Goal: Task Accomplishment & Management: Manage account settings

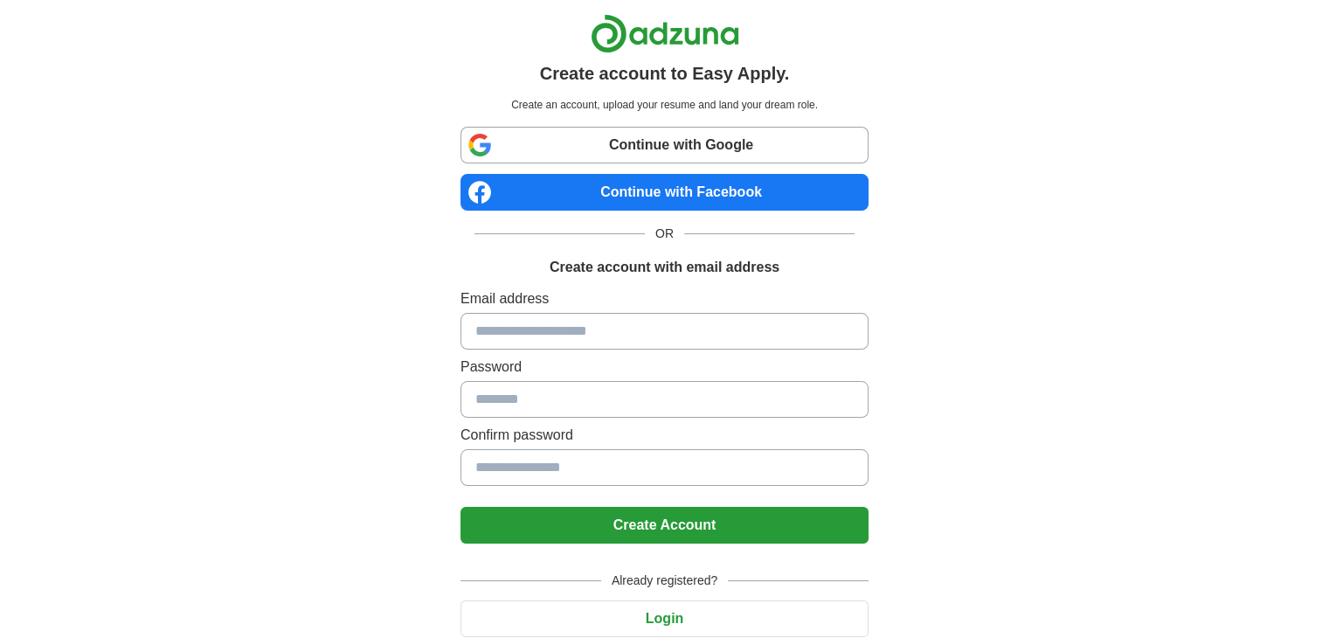
click at [625, 330] on input at bounding box center [665, 331] width 408 height 37
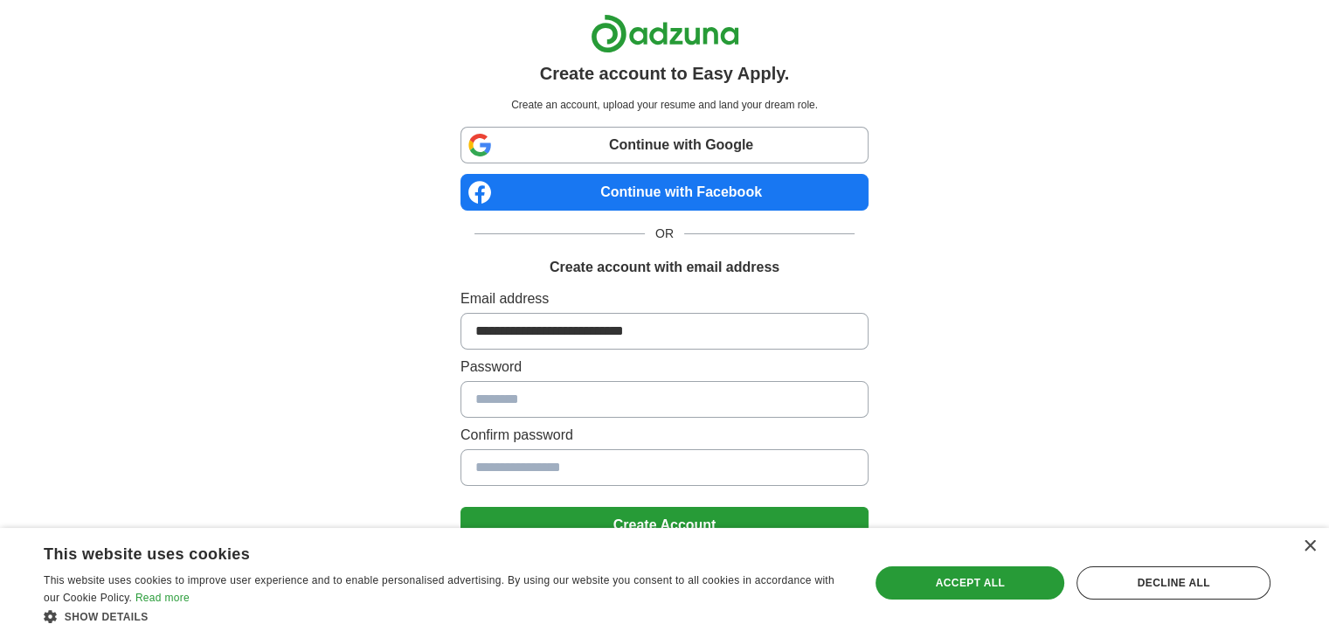
type input "**********"
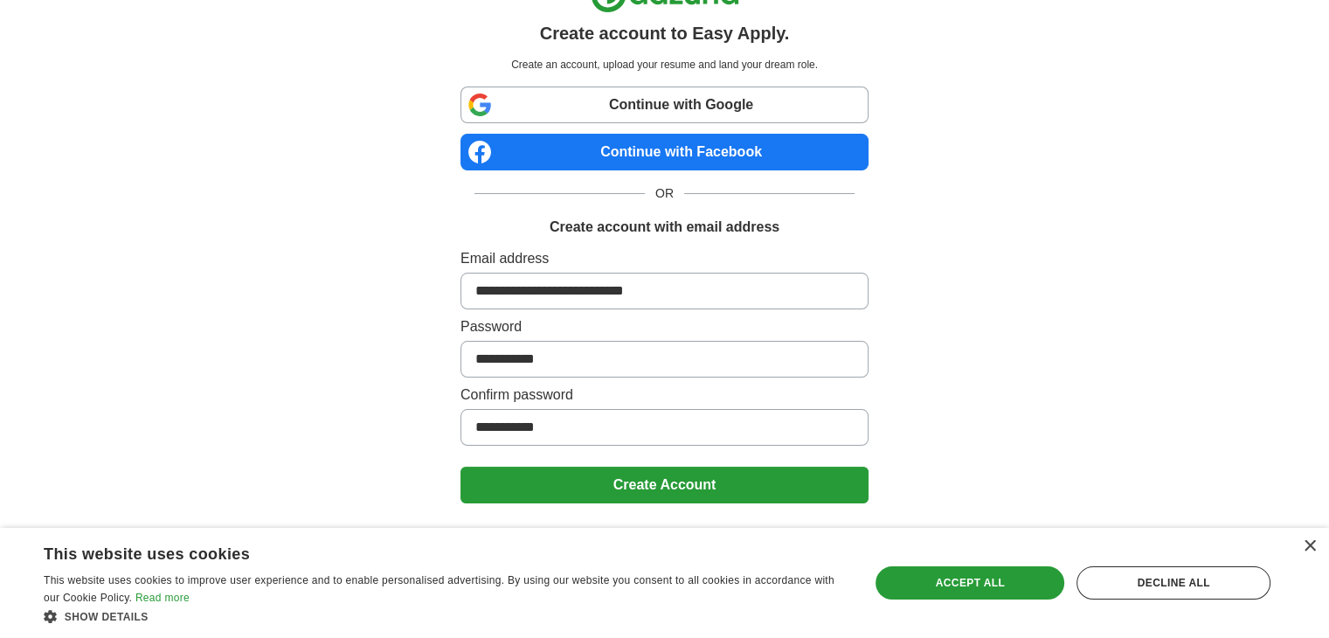
scroll to position [61, 0]
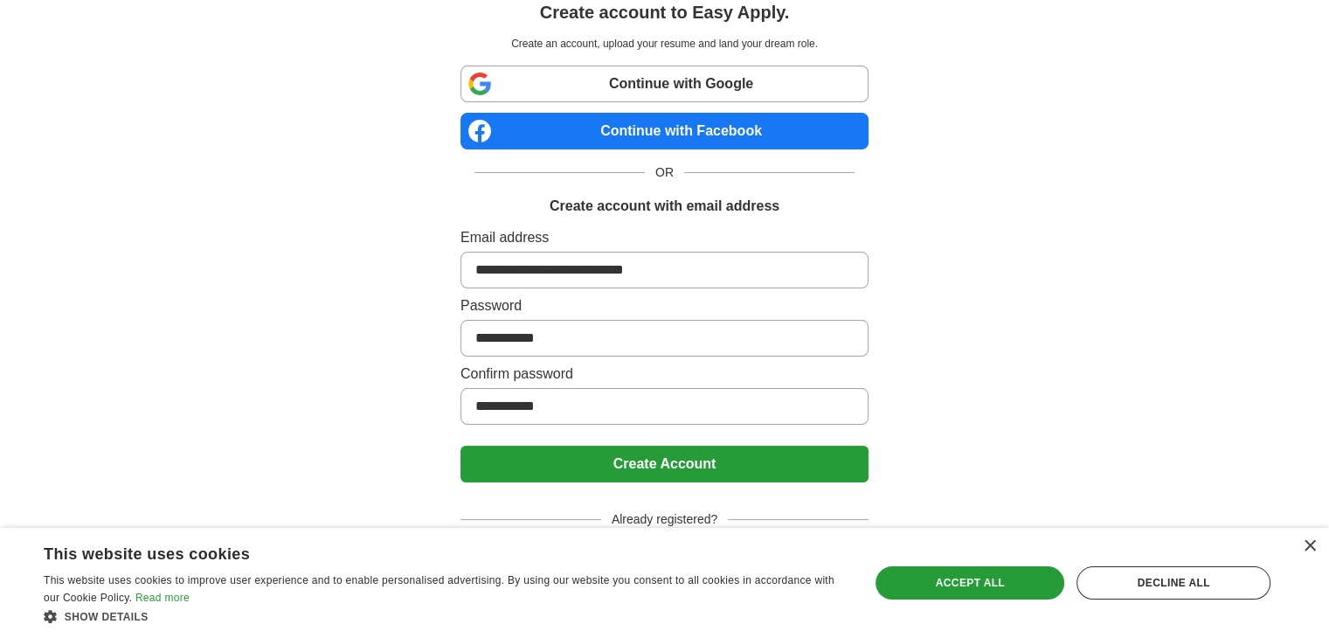
type input "**********"
click at [770, 460] on button "Create Account" at bounding box center [665, 464] width 408 height 37
click at [1316, 545] on div "× This website uses cookies This website uses cookies to improve user experienc…" at bounding box center [664, 583] width 1329 height 110
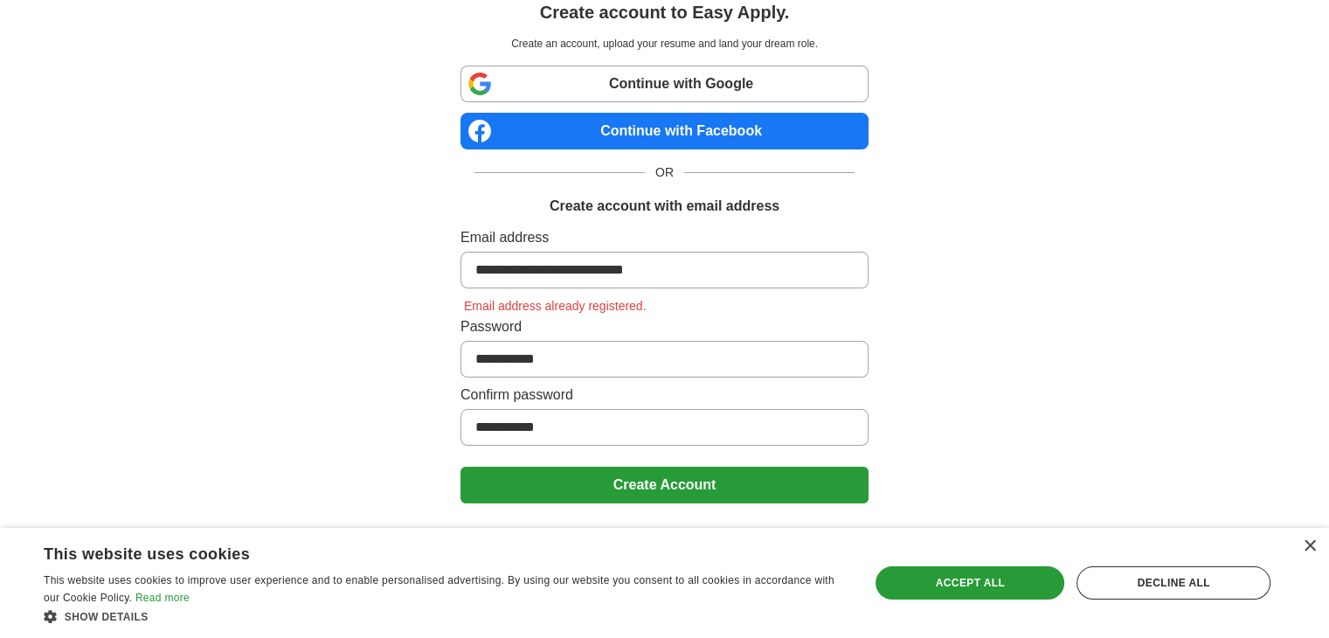
click at [1318, 543] on div "× This website uses cookies This website uses cookies to improve user experienc…" at bounding box center [664, 583] width 1329 height 110
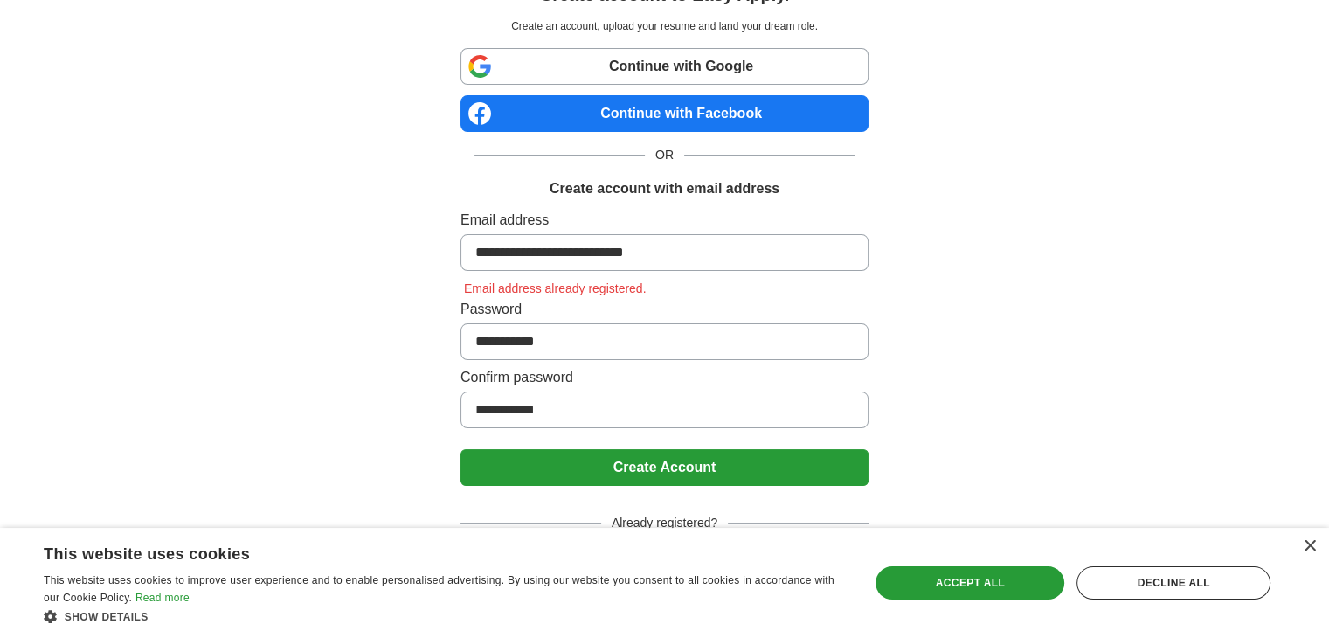
scroll to position [82, 0]
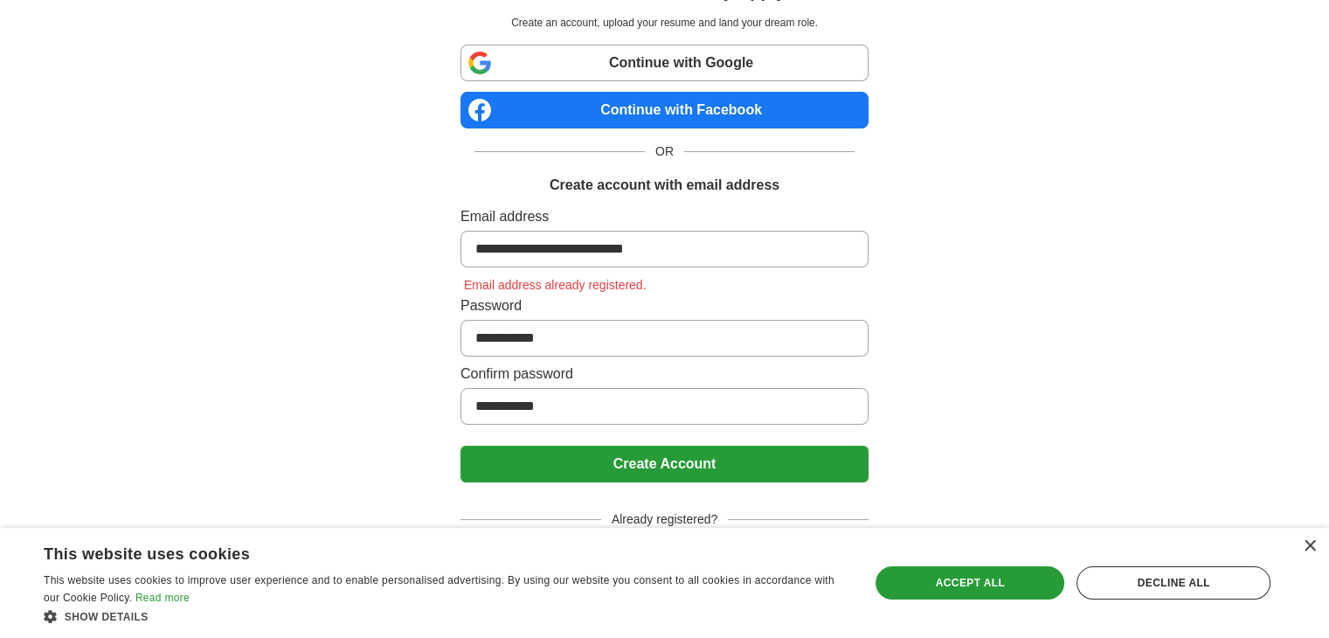
click at [708, 523] on span "Already registered?" at bounding box center [664, 519] width 127 height 18
click at [1133, 575] on div "Decline all" at bounding box center [1174, 582] width 194 height 33
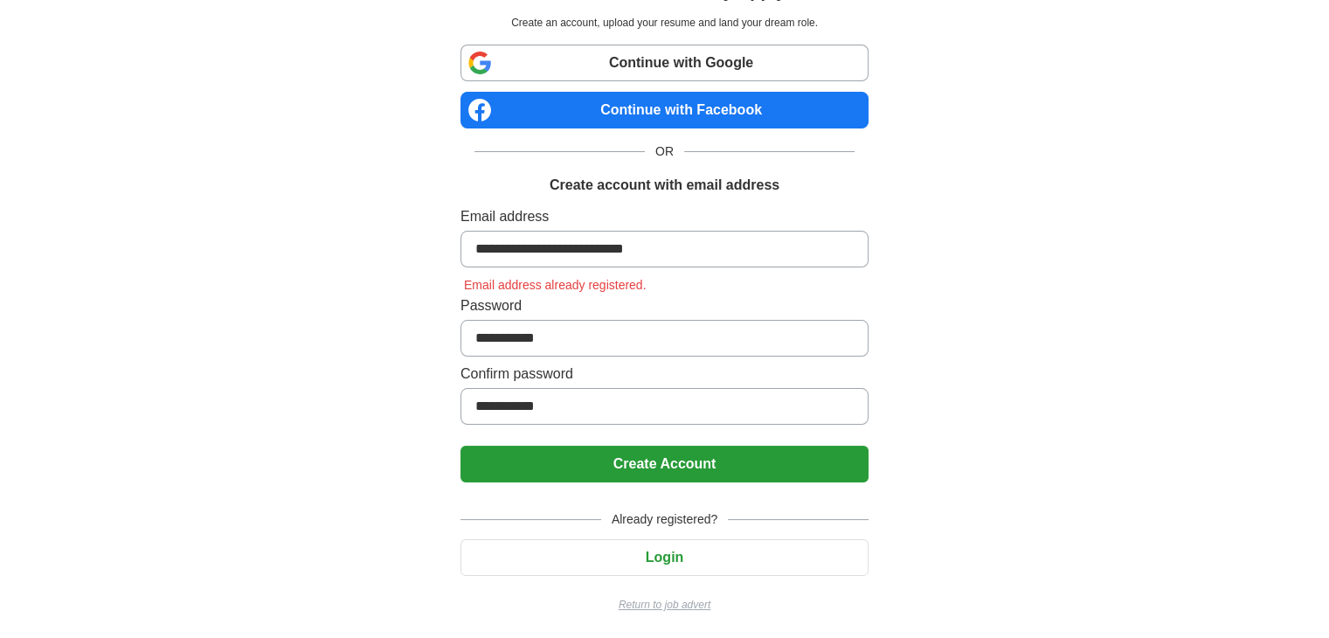
click at [678, 551] on button "Login" at bounding box center [665, 557] width 408 height 37
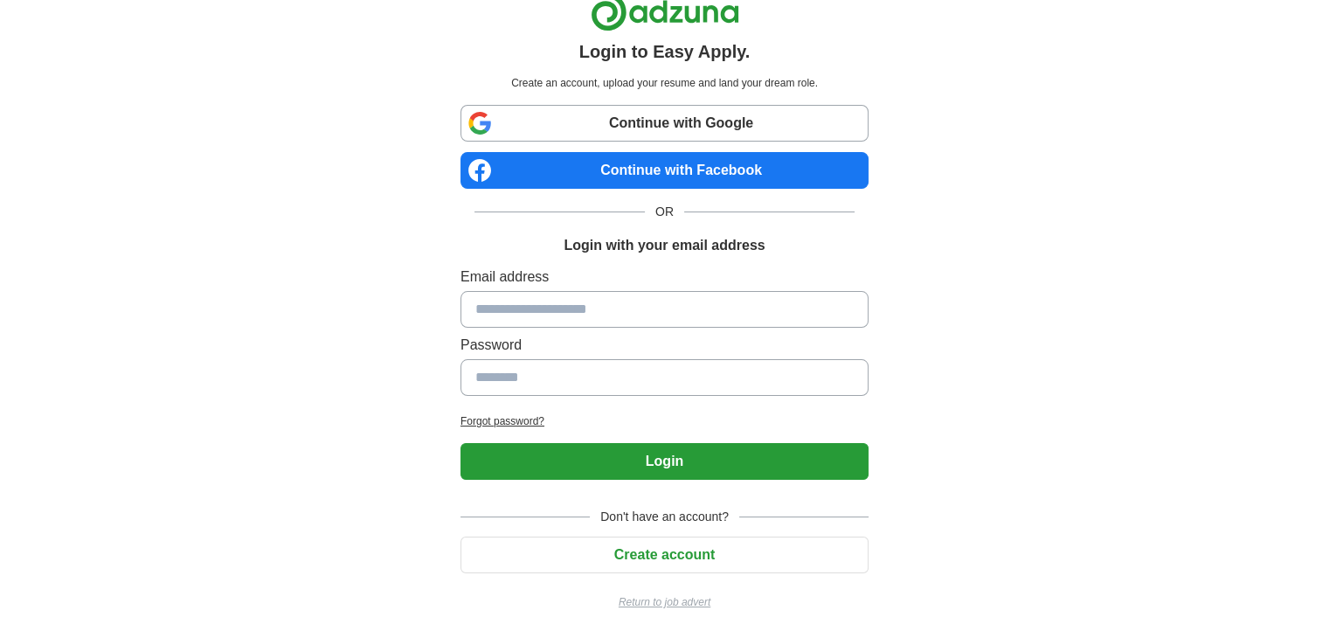
scroll to position [20, 0]
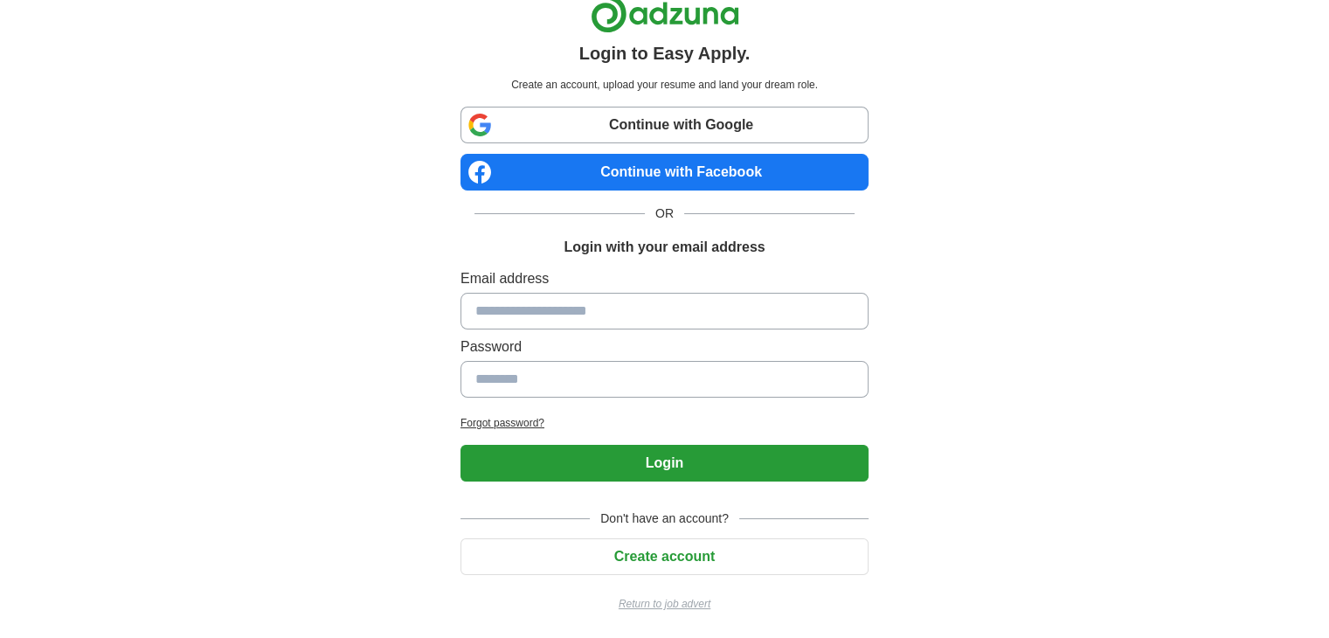
click at [560, 313] on input at bounding box center [665, 311] width 408 height 37
type input "**********"
click at [659, 462] on button "Login" at bounding box center [665, 463] width 408 height 37
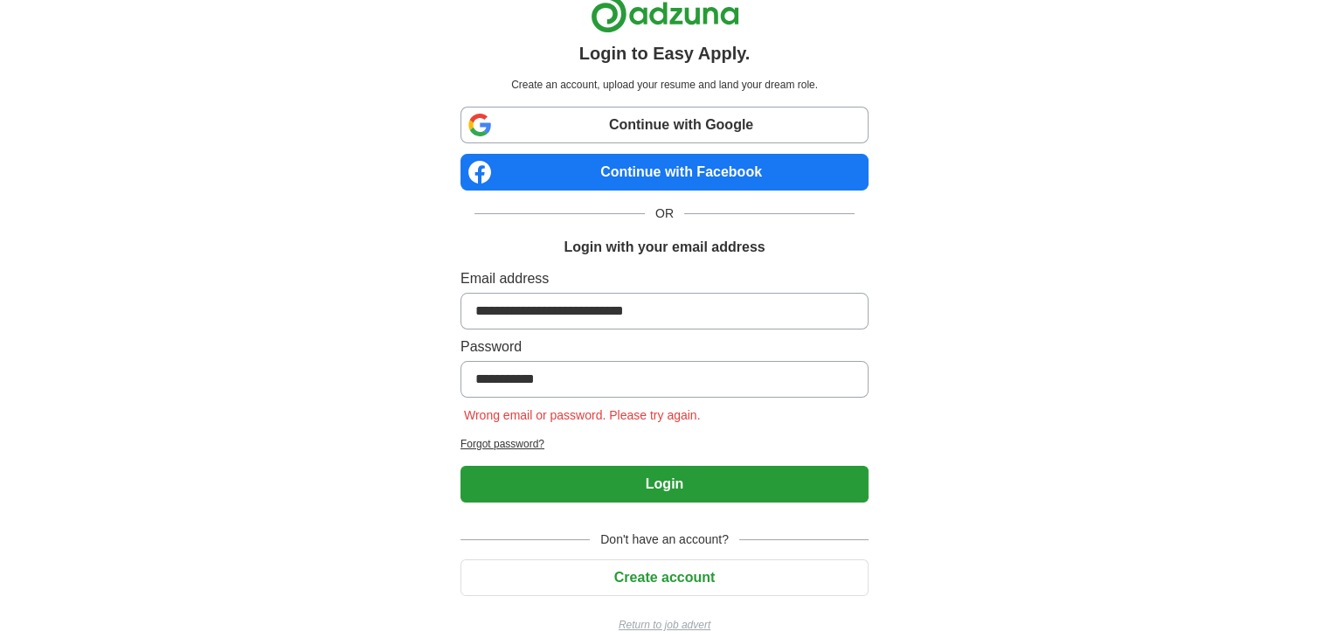
click at [521, 443] on h2 "Forgot password?" at bounding box center [665, 444] width 408 height 16
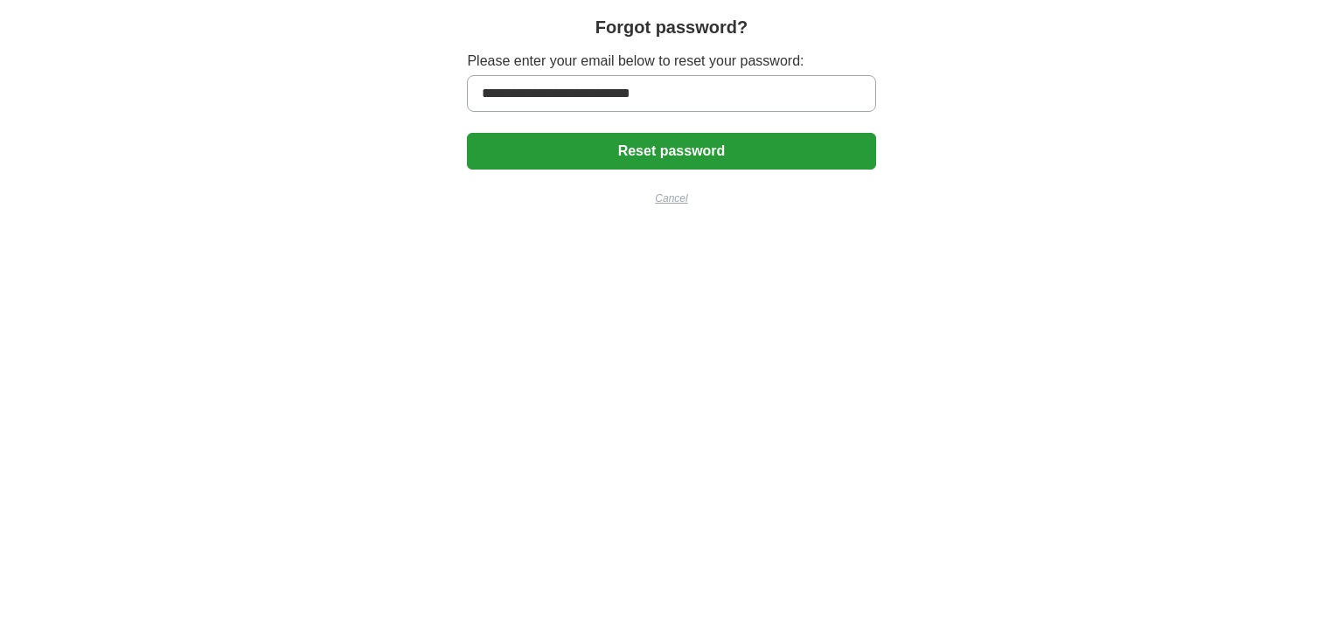
click at [719, 153] on button "Reset password" at bounding box center [671, 151] width 408 height 37
